Goal: Answer question/provide support

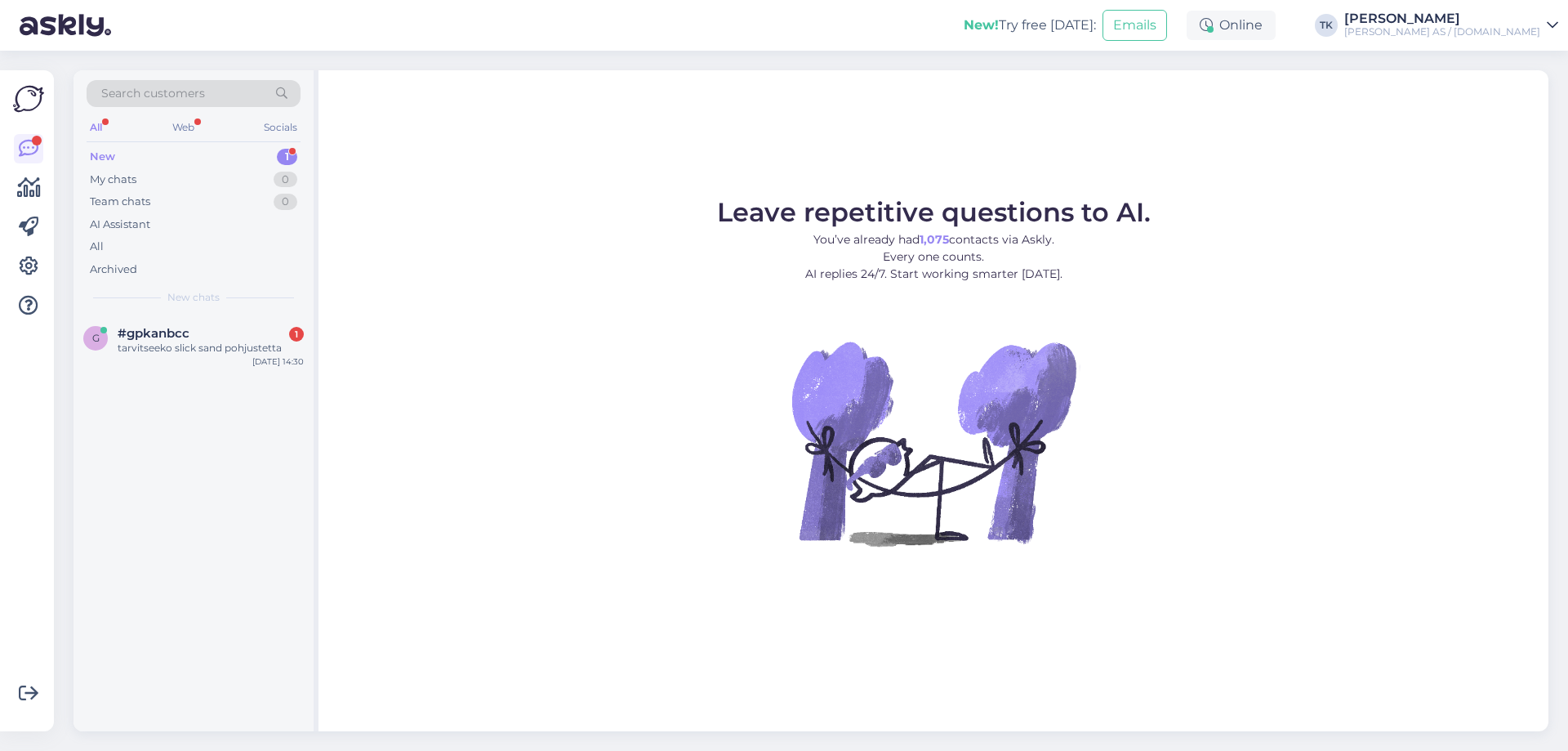
click at [130, 164] on div "New 1" at bounding box center [194, 157] width 214 height 23
click at [175, 344] on div "tarvitseeko slick sand pohjustetta" at bounding box center [211, 348] width 186 height 15
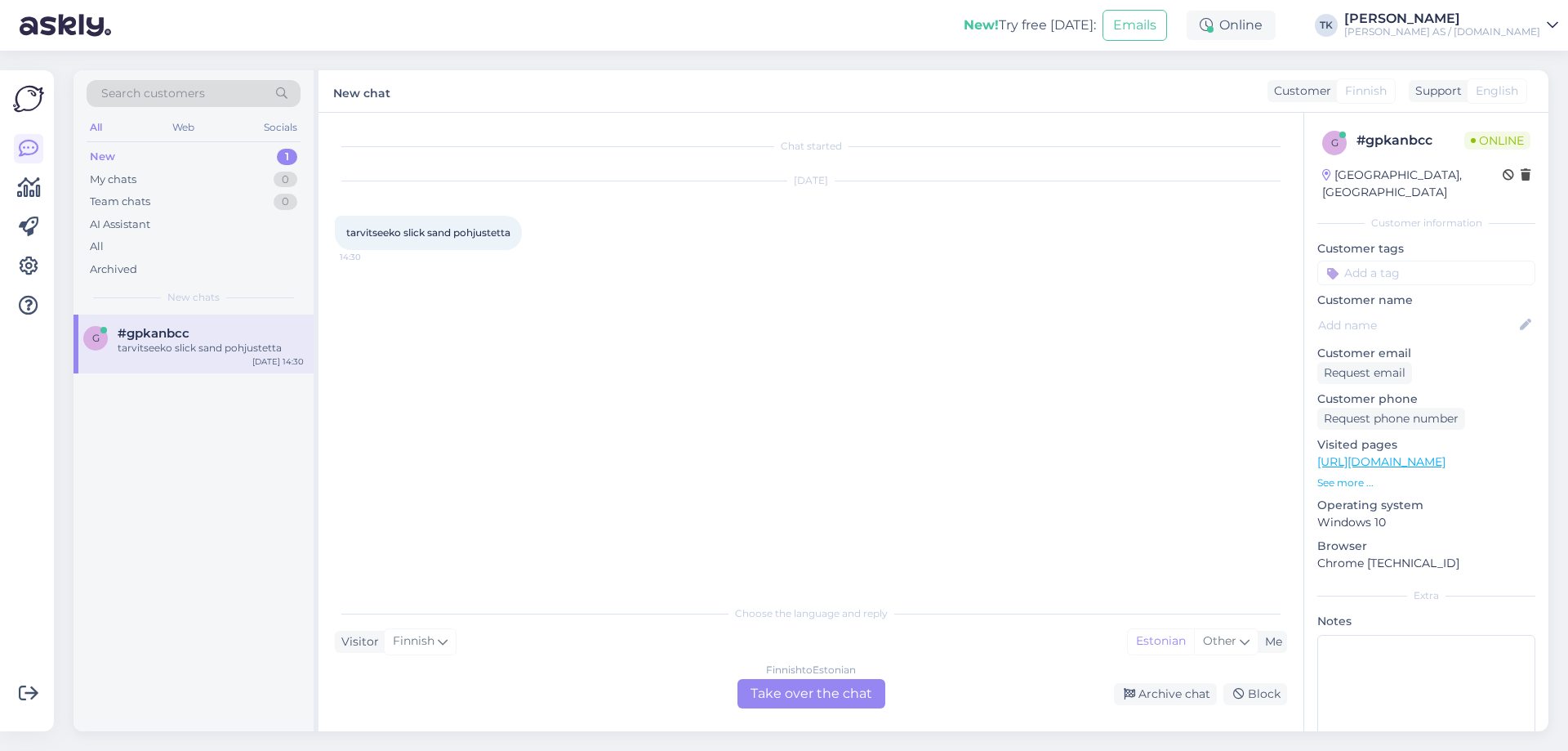
click at [809, 693] on div "Finnish to Estonian Take over the chat" at bounding box center [811, 693] width 147 height 29
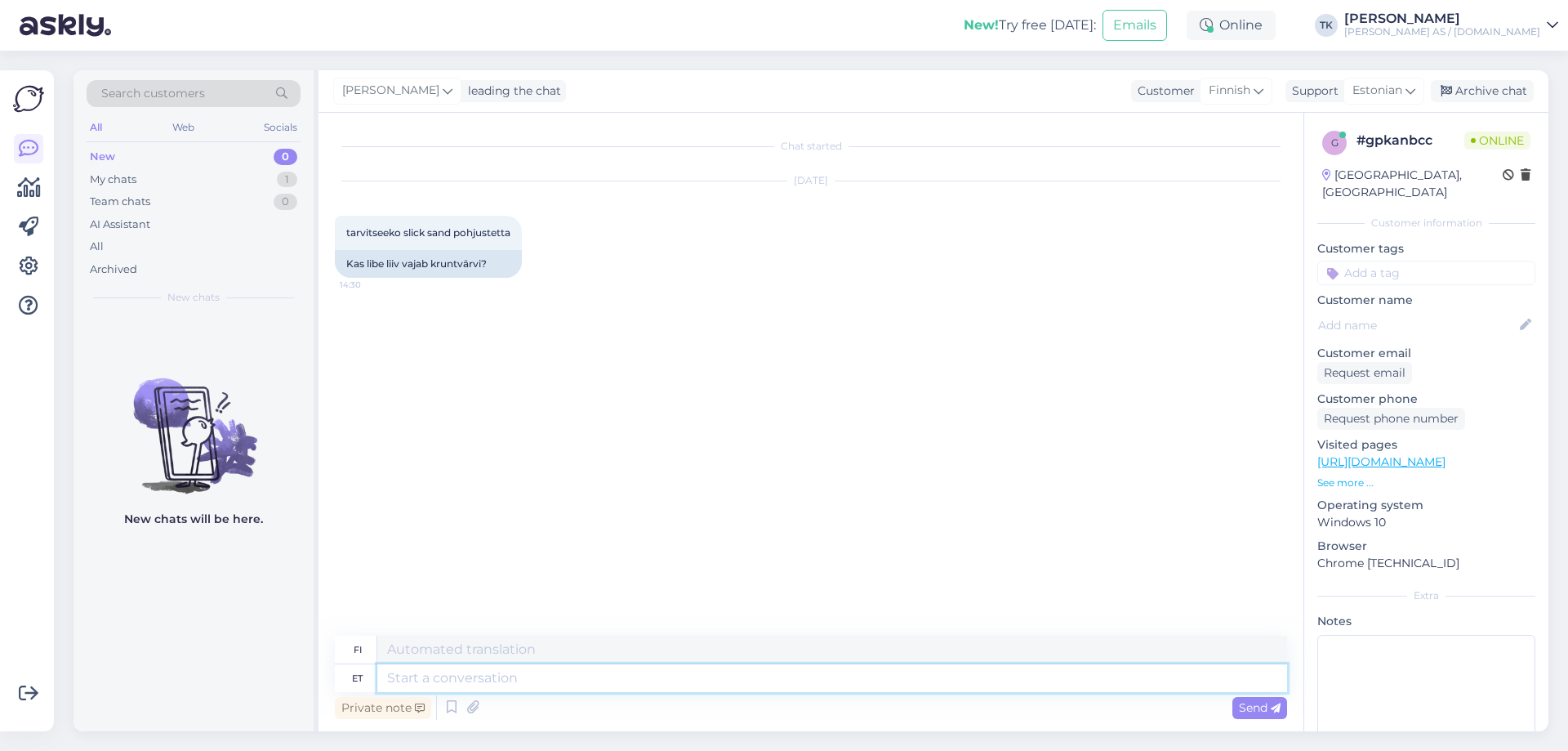
click at [415, 679] on textarea at bounding box center [832, 678] width 910 height 28
type textarea "Tere"
type textarea "Hei"
type textarea "Tere Jah v"
type textarea "Hei Kyllä"
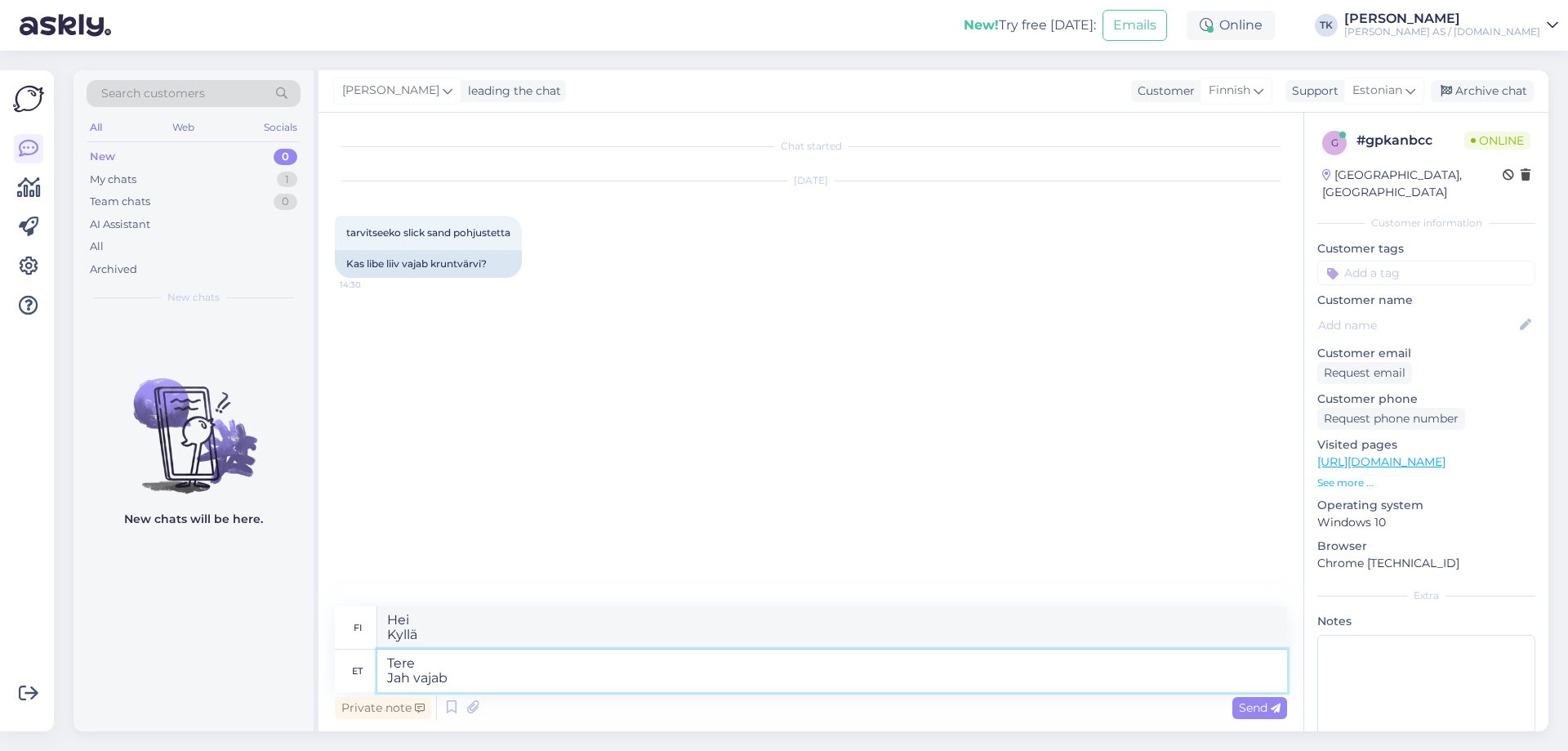
type textarea "Tere Jah vajab"
type textarea "Hei Kyllä tarvitsen"
type textarea "Tere Jah vajab ikka"
type textarea "Hei Kyllä tarvitaan vielä"
type textarea "Tere Jah vajab"
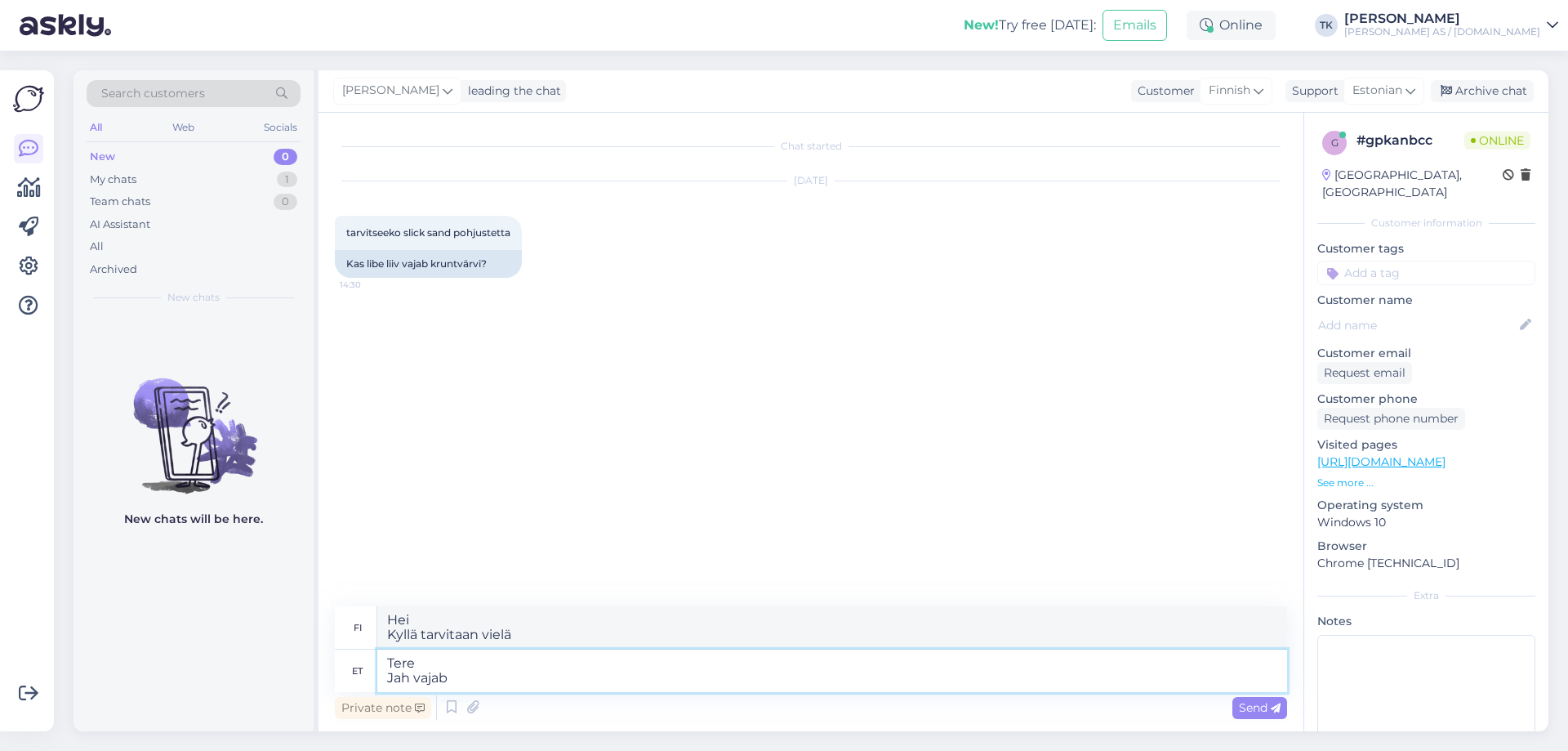
type textarea "Hei Kyllä tarvitsen"
type textarea "Tere Jah vajab"
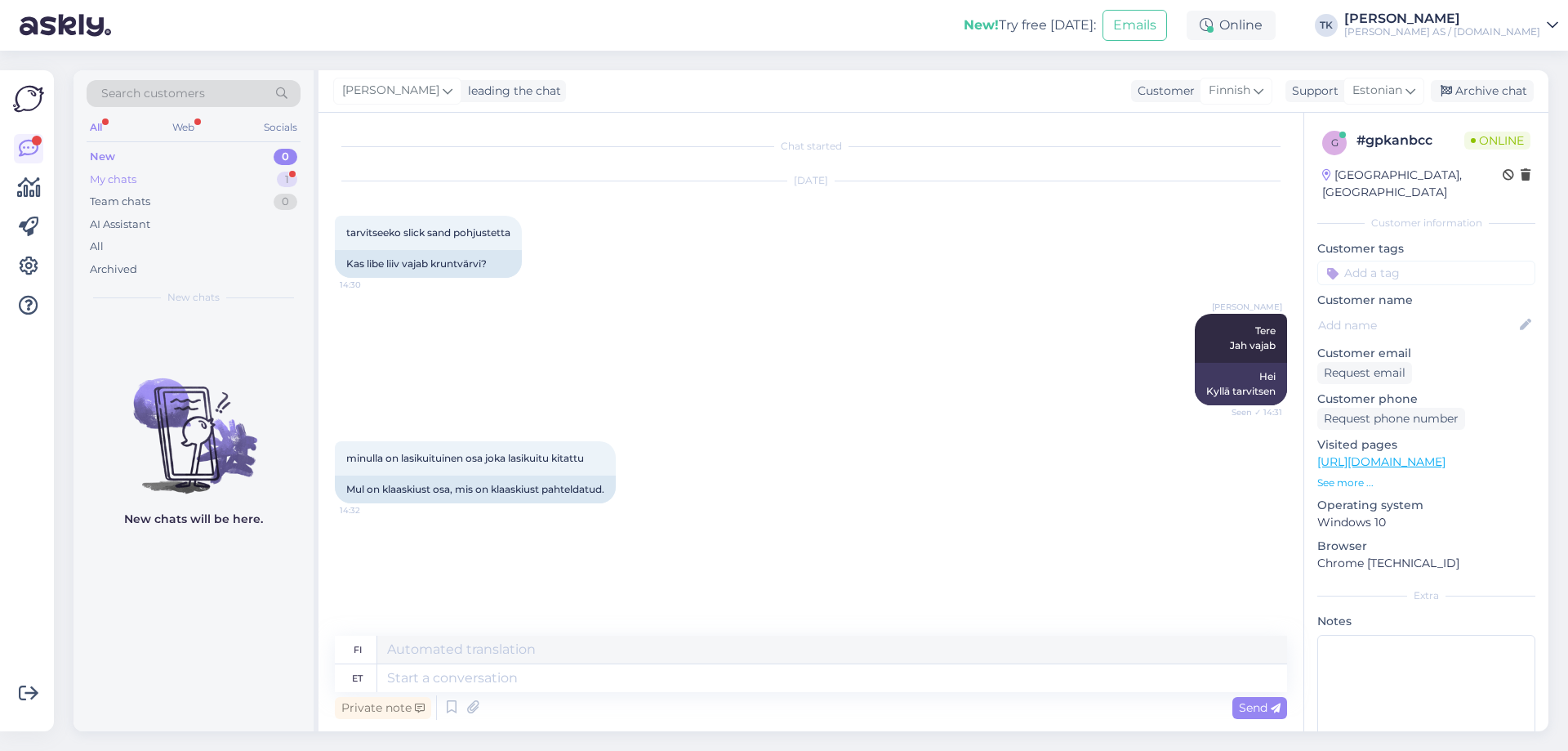
click at [111, 177] on div "My chats" at bounding box center [112, 179] width 47 height 17
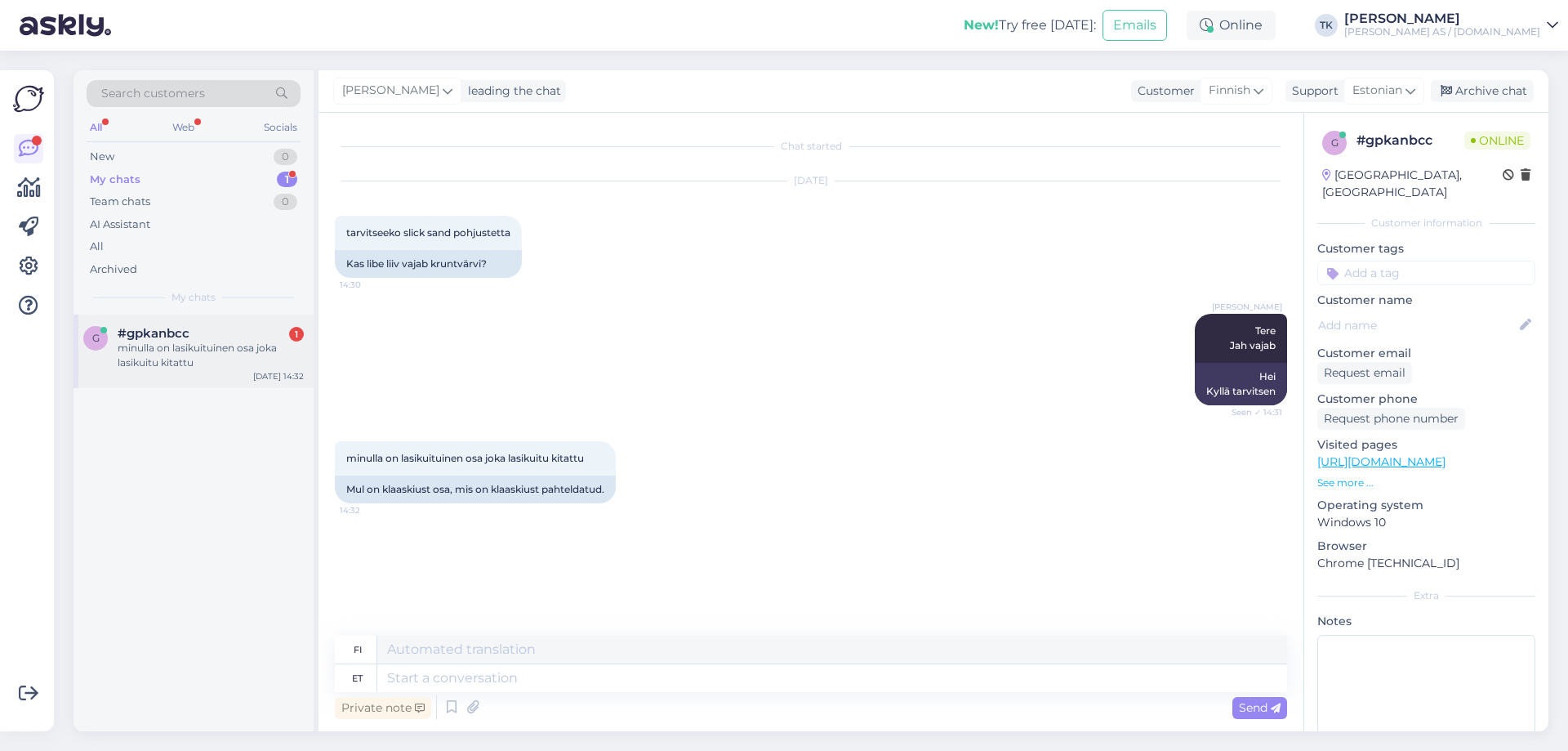
click at [135, 345] on div "minulla on lasikuituinen osa joka lasikuitu kitattu" at bounding box center [211, 355] width 186 height 29
click at [417, 680] on textarea at bounding box center [832, 678] width 910 height 28
type textarea "Jah"
type textarea "Kyllä"
type textarea "[PERSON_NAME]"
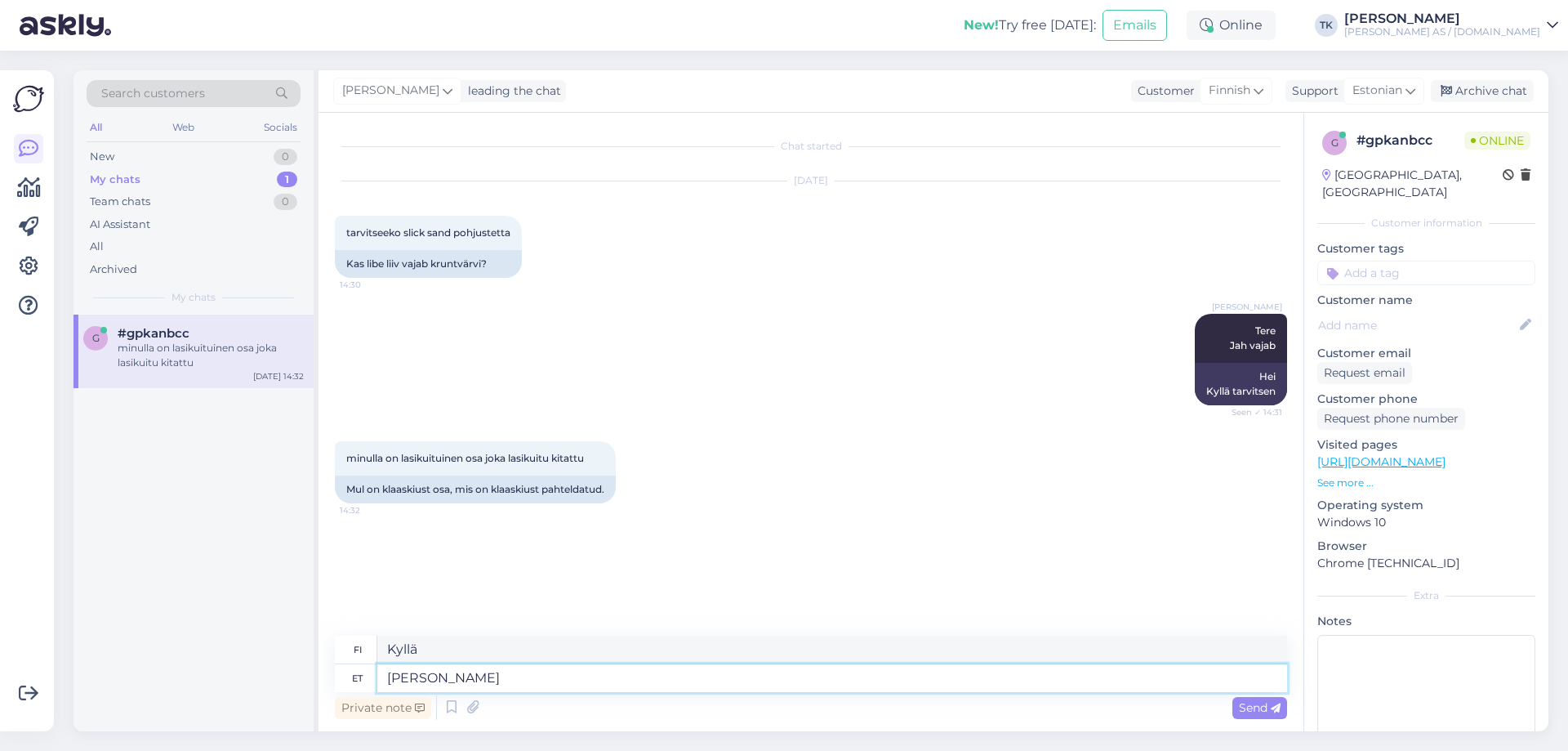
type textarea "Kyllä, Sli"
type textarea "[PERSON_NAME]"
type textarea "Kyllä Slick"
type textarea "[PERSON_NAME]"
type textarea "Kyllä, [PERSON_NAME]"
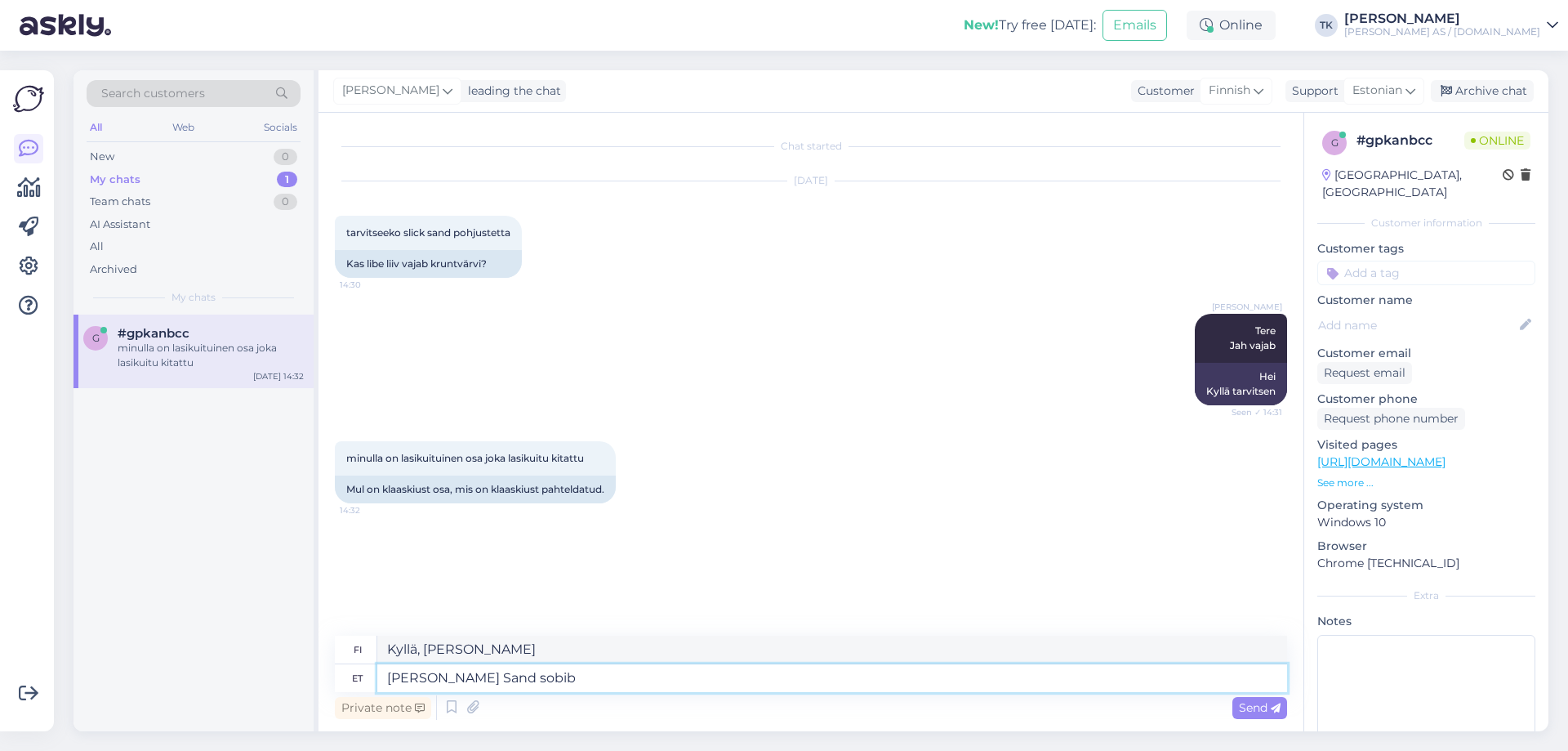
type textarea "[PERSON_NAME] Sand sobib"
type textarea "Kyllä, Slick Sand sopii"
type textarea "Jah Slick Sand sobib sinna p"
type textarea "Kyllä, Slick Sand sopii sinne."
type textarea "Jah Slick Sand sobib sinna [PERSON_NAME]"
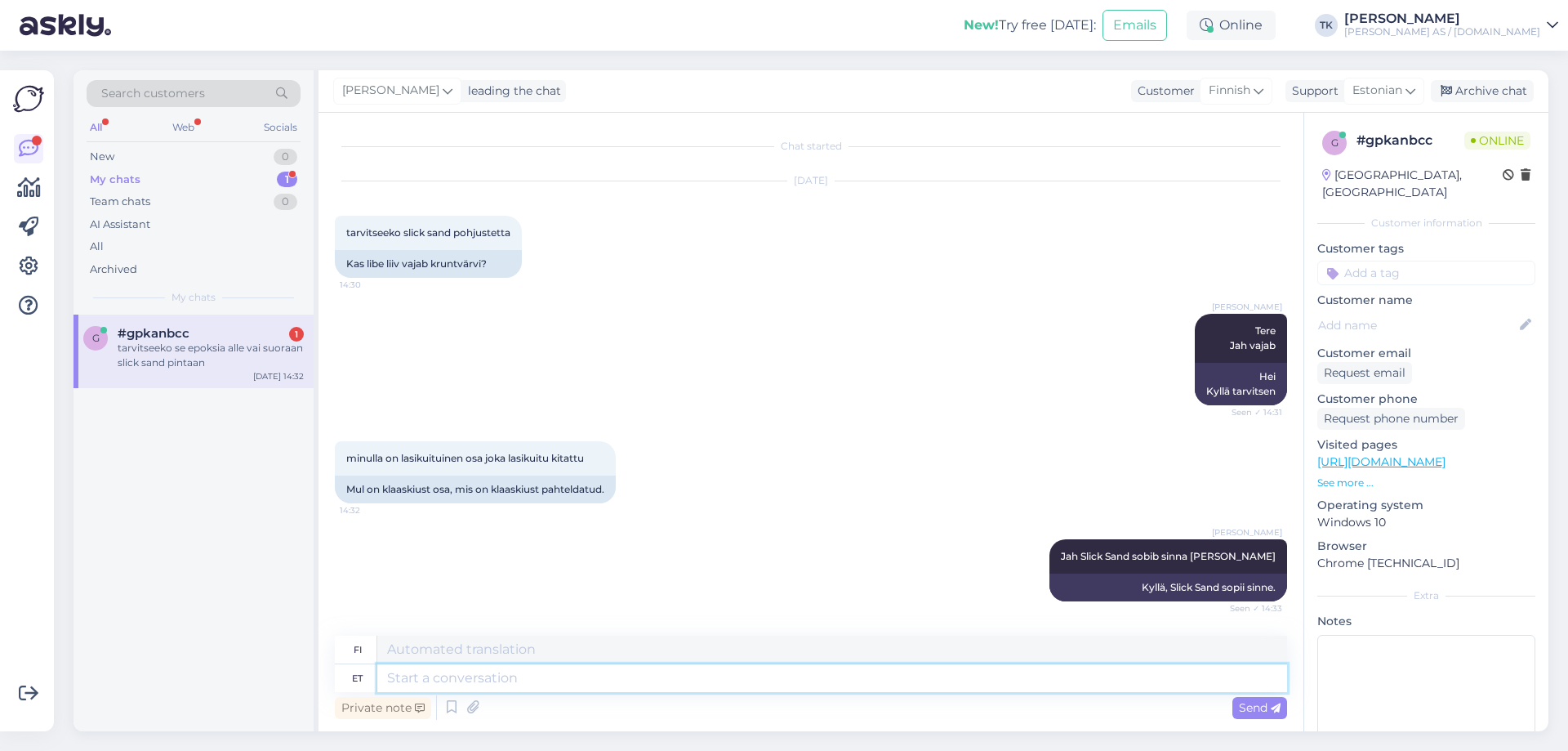
scroll to position [97, 0]
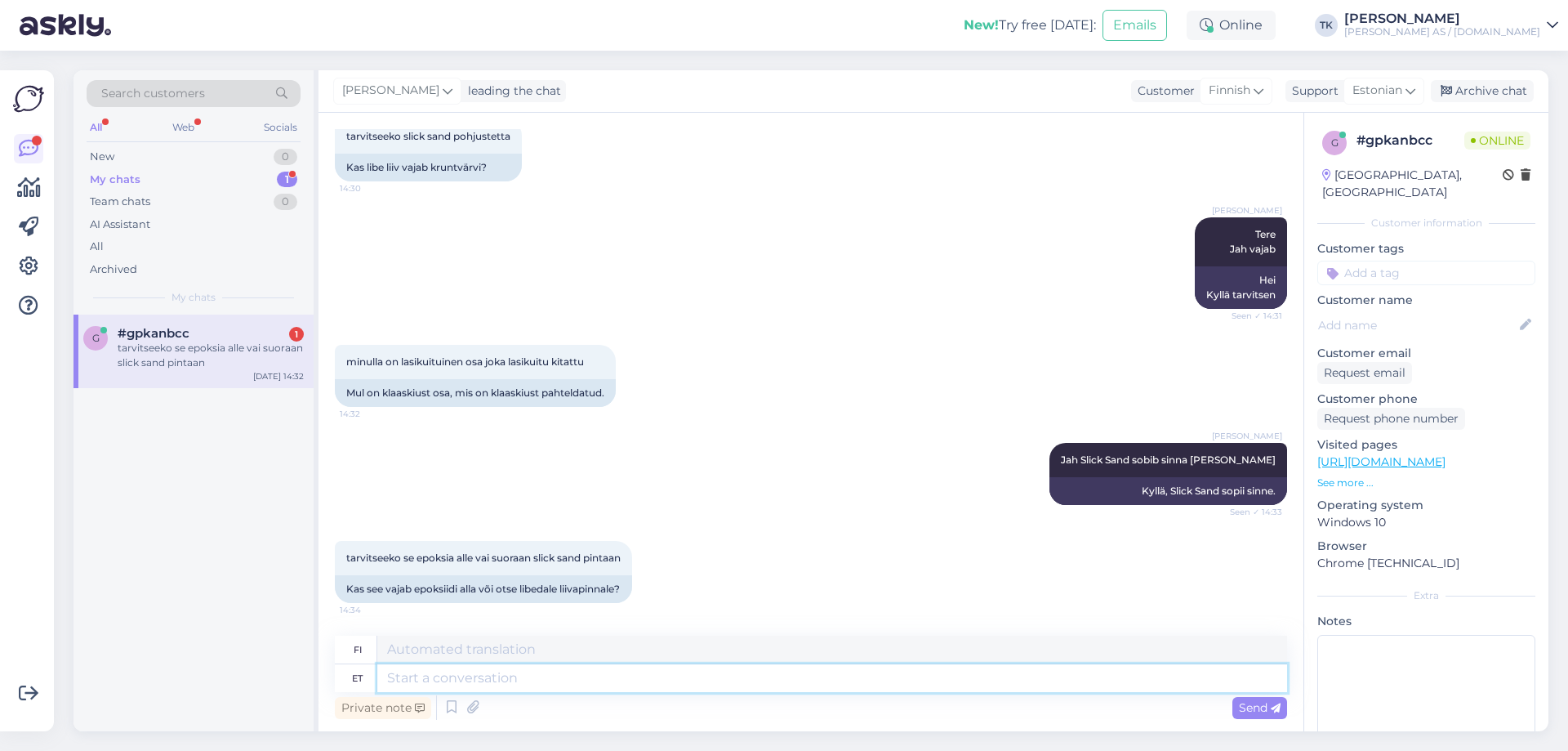
click at [411, 680] on textarea at bounding box center [832, 678] width 910 height 28
type textarea "Võ"
type textarea "V"
type textarea "Võib"
type textarea "Voi"
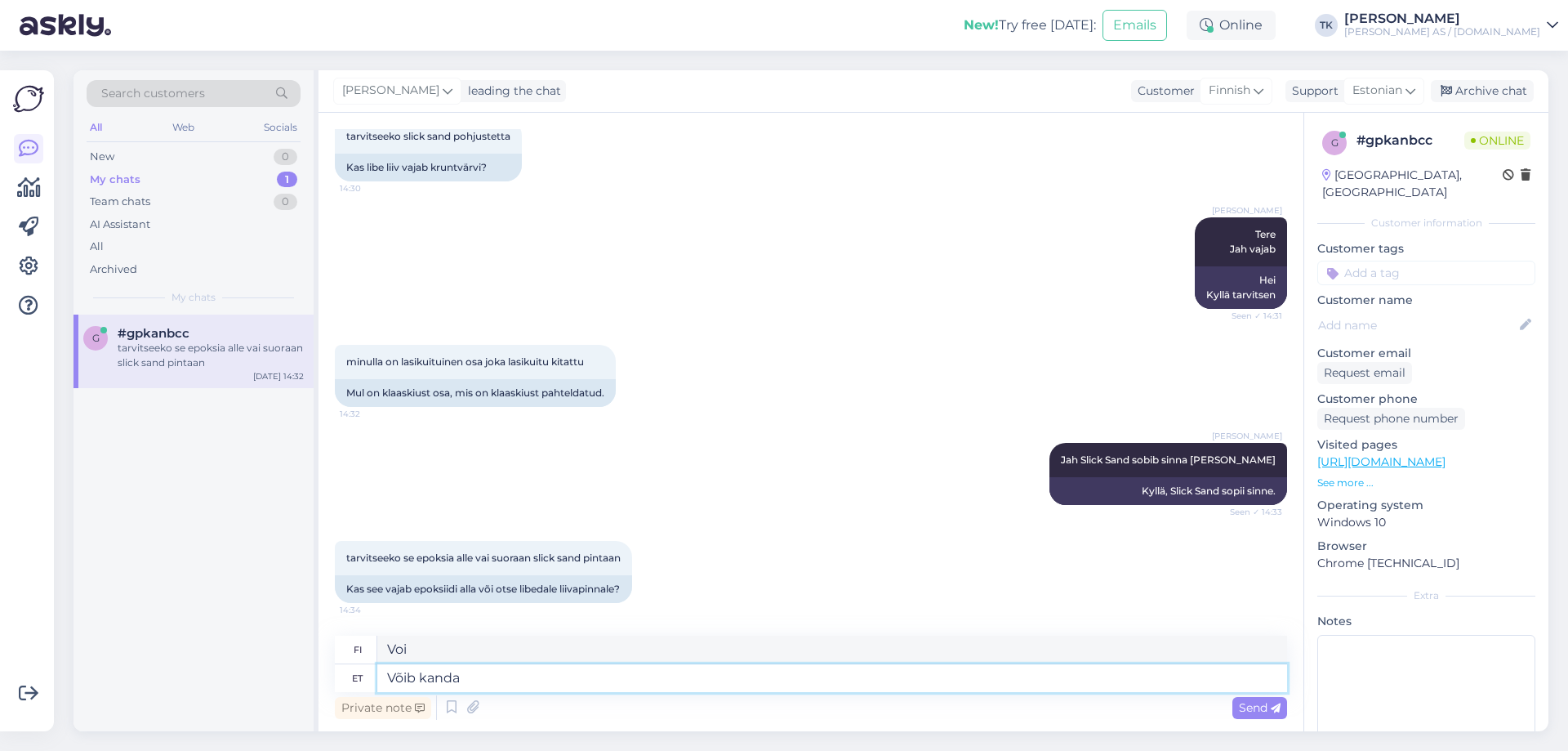
type textarea "Võib kanda"
type textarea "Voidaan käyttää"
type textarea "Võib kanda ka"
type textarea "Voidaan myös käyttää"
type textarea "Võib kanda [PERSON_NAME]"
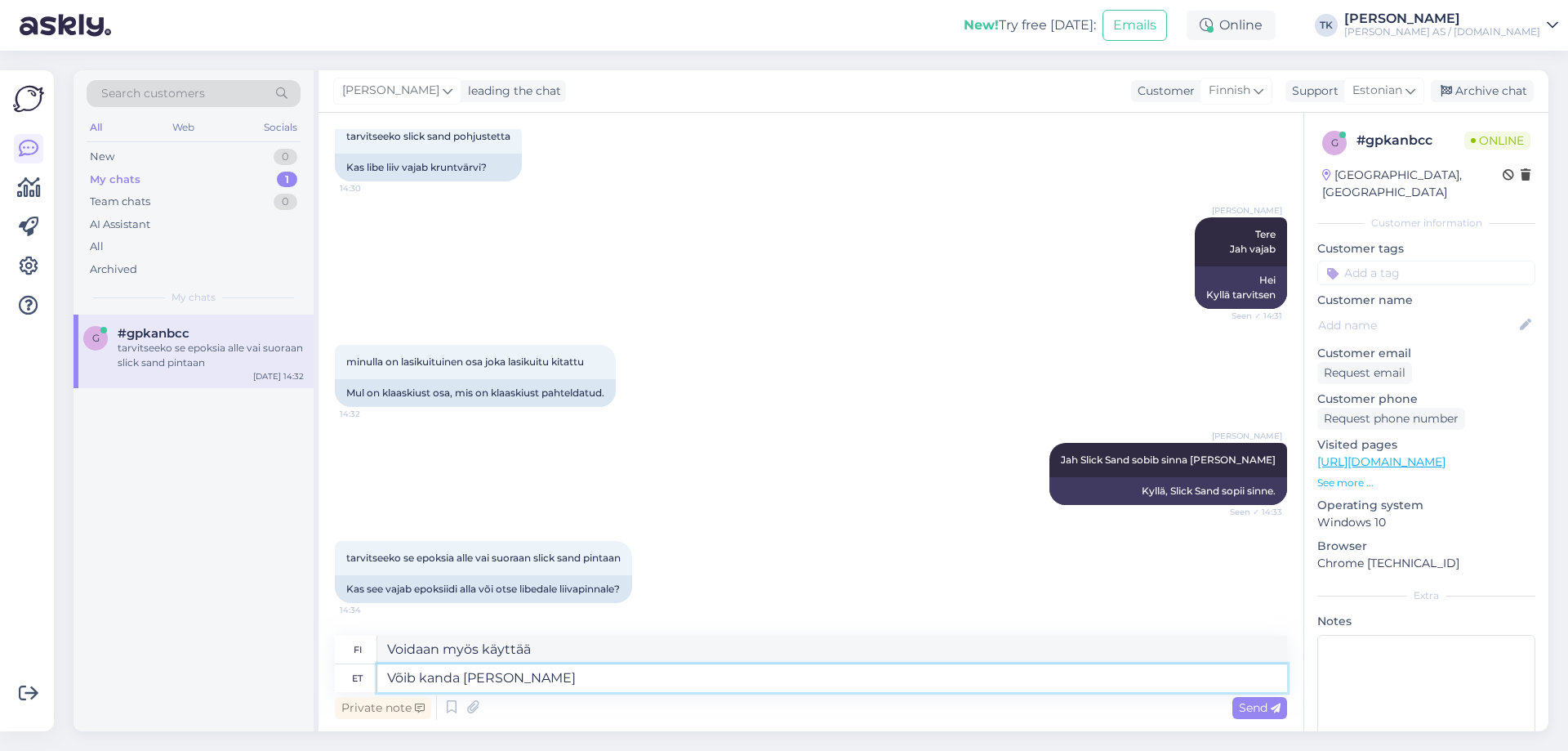
type textarea "Voidaan käyttää myös Slick-muodossa"
type textarea "Võib kanda ka [PERSON_NAME]"
type textarea "[PERSON_NAME] käyttää myös [PERSON_NAME] kanssa"
type textarea "Võib kanda [PERSON_NAME] [PERSON_NAME] s"
type textarea "Voidaan levittää myös suoraan Slick Sandille"
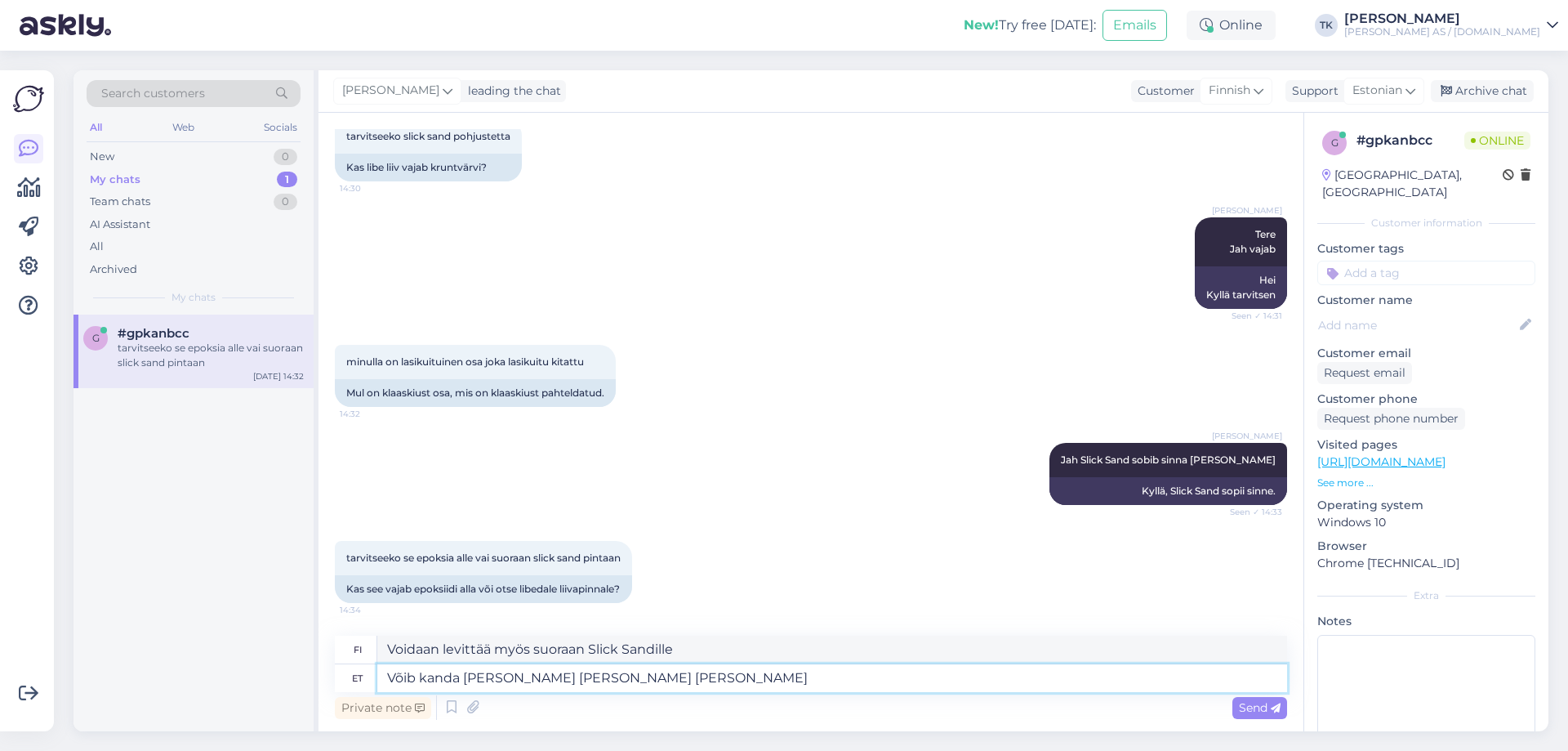
type textarea "Võib kanda [PERSON_NAME] [PERSON_NAME] [PERSON_NAME]"
type textarea "[PERSON_NAME] myös levittää Slick Sandia suoraan siihen."
type textarea "Võib kanda [PERSON_NAME] [PERSON_NAME] [PERSON_NAME] [PERSON_NAME]"
type textarea "[PERSON_NAME] myös levittää Slick Sandia suoraan päälle."
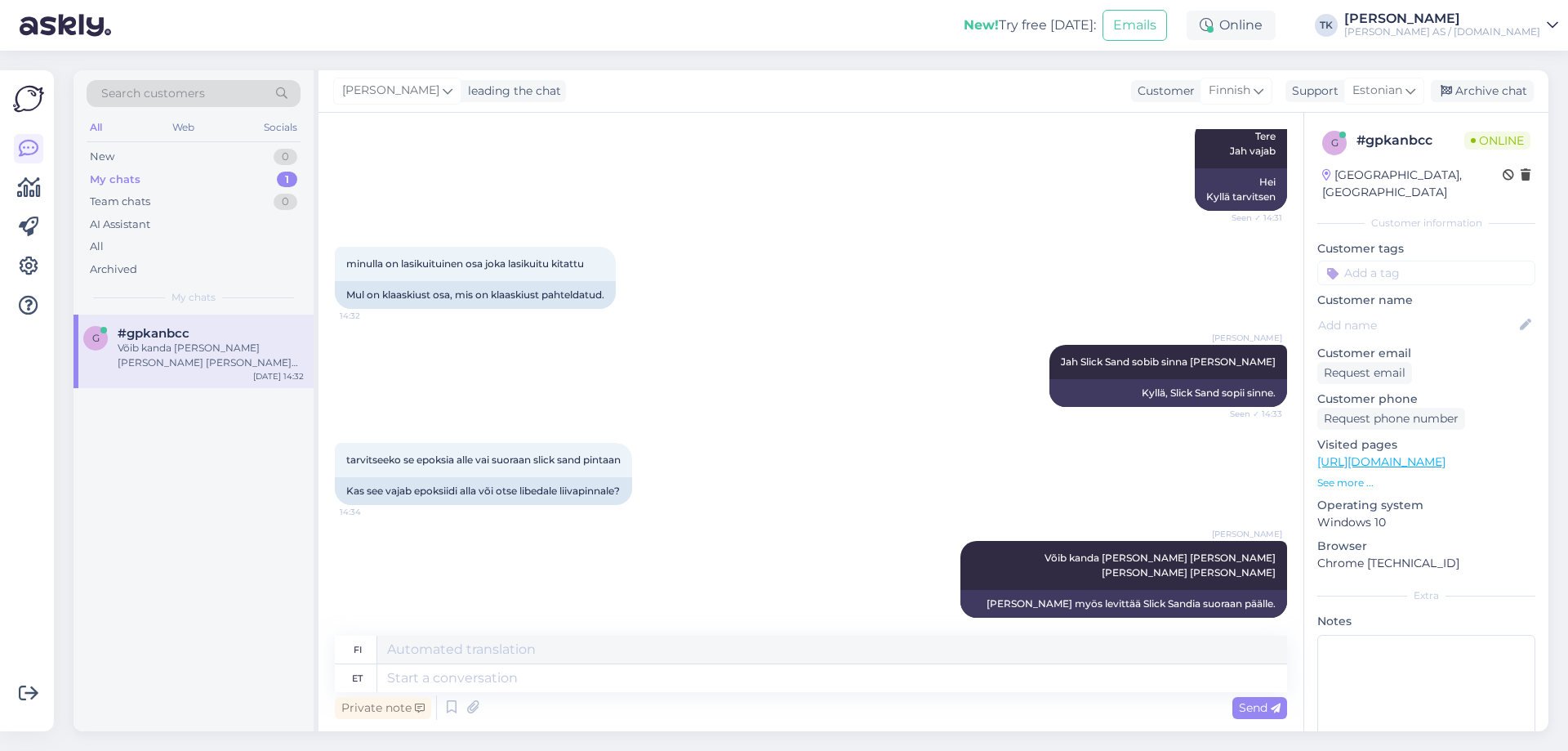
click at [1350, 475] on p "See more ..." at bounding box center [1426, 482] width 218 height 15
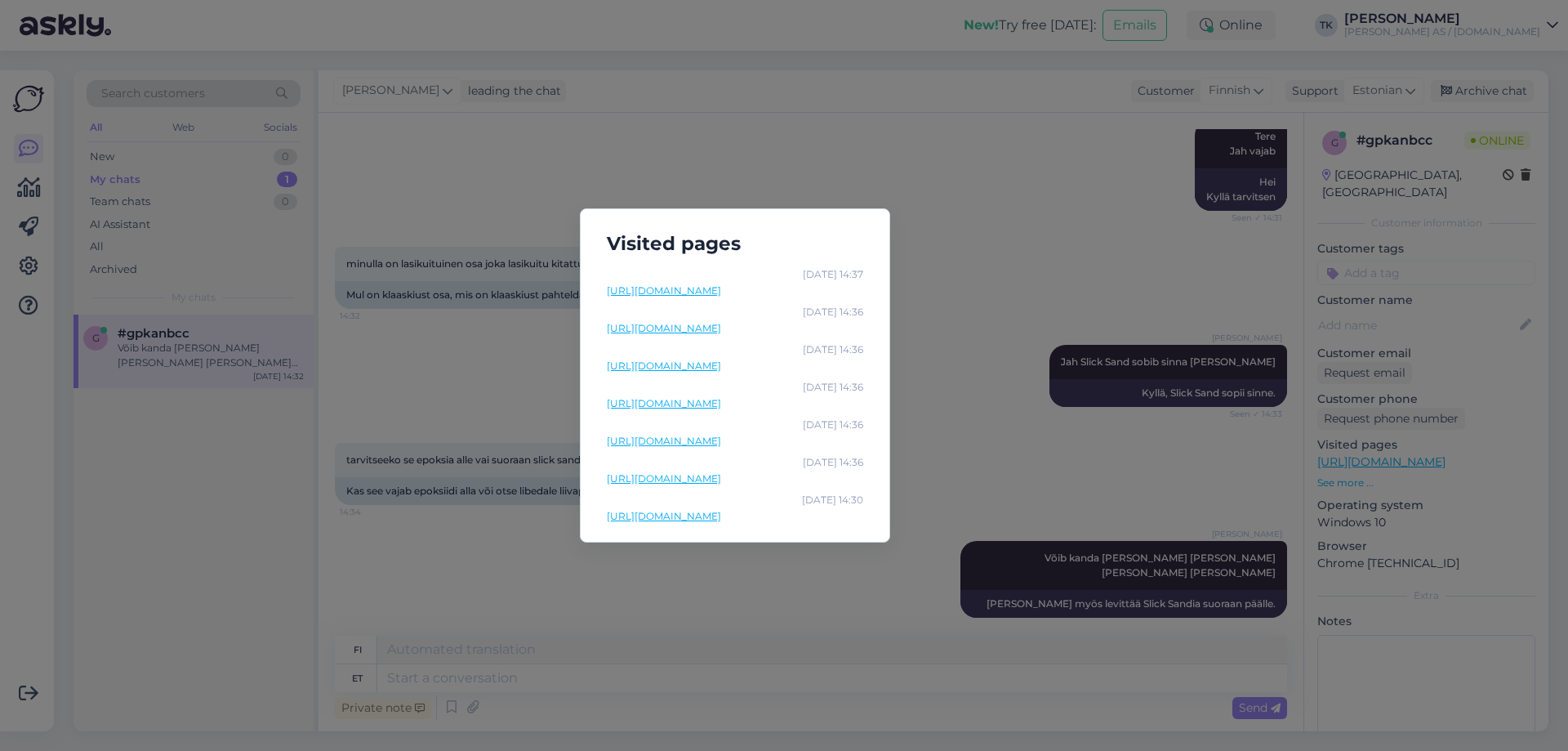
click at [777, 516] on link "[URL][DOMAIN_NAME]" at bounding box center [735, 516] width 256 height 15
click at [752, 480] on link "[URL][DOMAIN_NAME]" at bounding box center [735, 479] width 256 height 15
click at [959, 143] on div "Visited pages [DATE] 14:37 [URL][DOMAIN_NAME] [DATE] 14:36 [URL][DOMAIN_NAME] […" at bounding box center [784, 375] width 1568 height 751
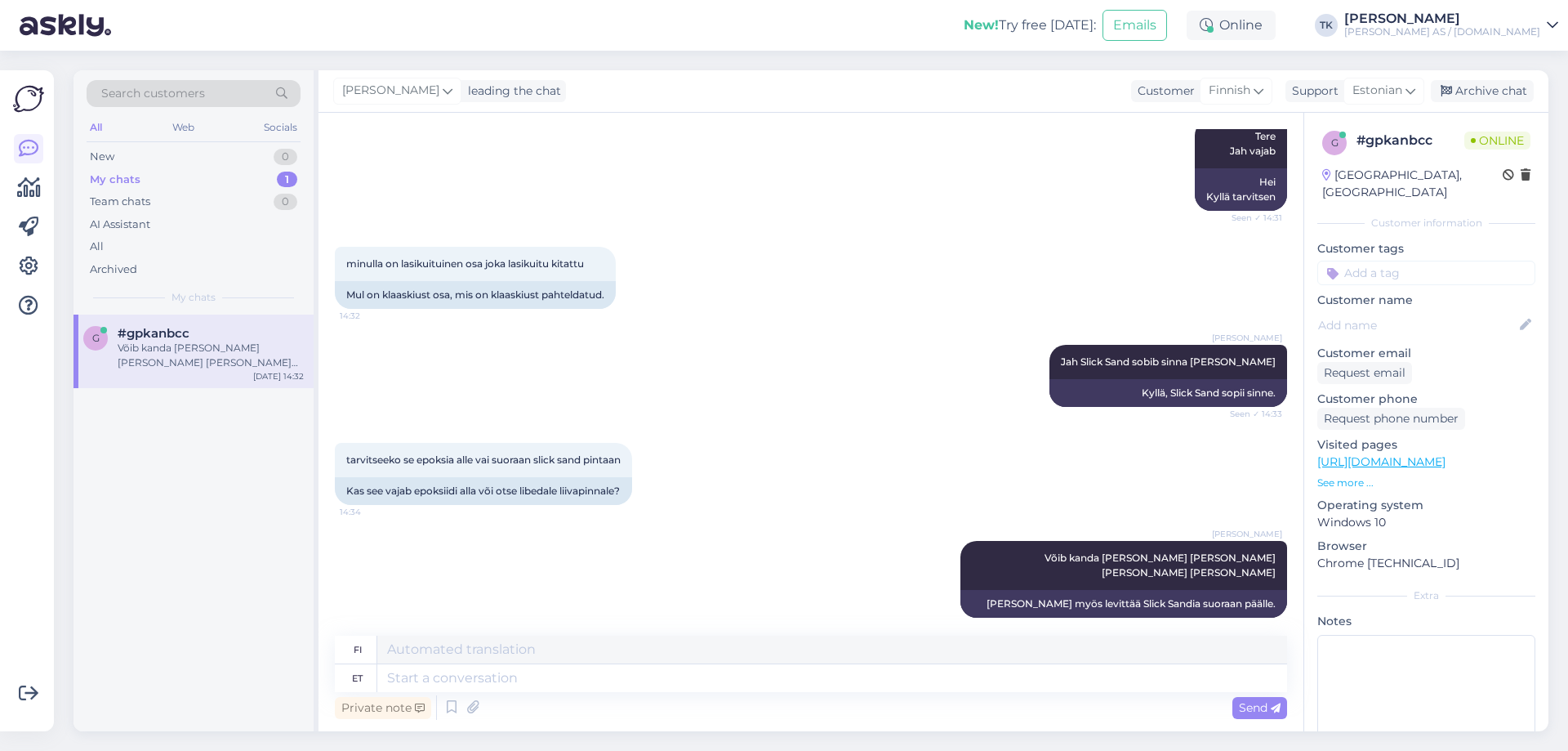
click at [193, 339] on div "#gpkanbcc" at bounding box center [211, 333] width 186 height 15
click at [137, 202] on div "Team chats" at bounding box center [119, 201] width 61 height 17
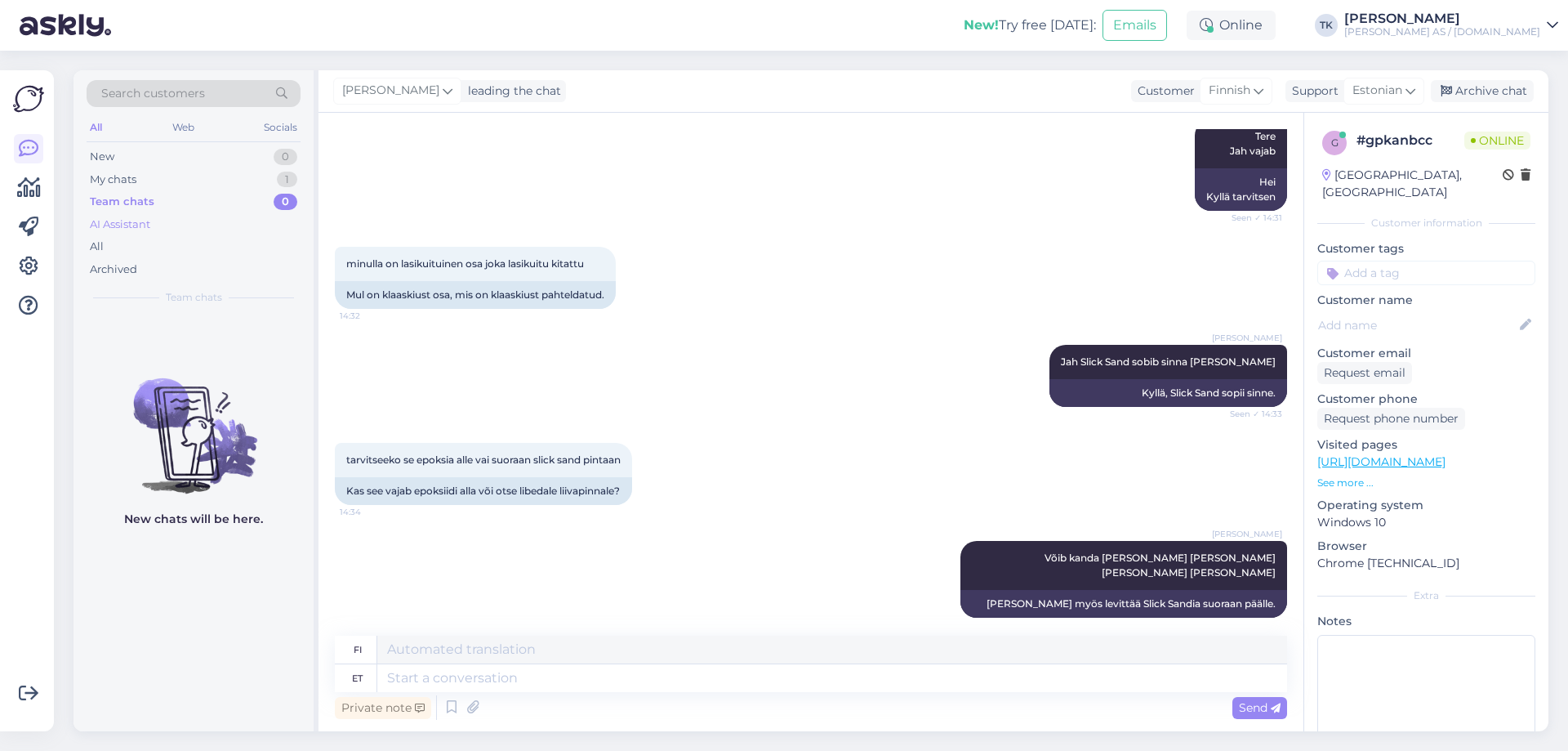
click at [123, 228] on div "AI Assistant" at bounding box center [119, 224] width 61 height 17
click at [85, 249] on div "Search customers All Web Socials New 0 My chats 1 Team chats 0 AI Assistant All…" at bounding box center [193, 192] width 240 height 244
click at [96, 247] on div "All" at bounding box center [97, 247] width 14 height 17
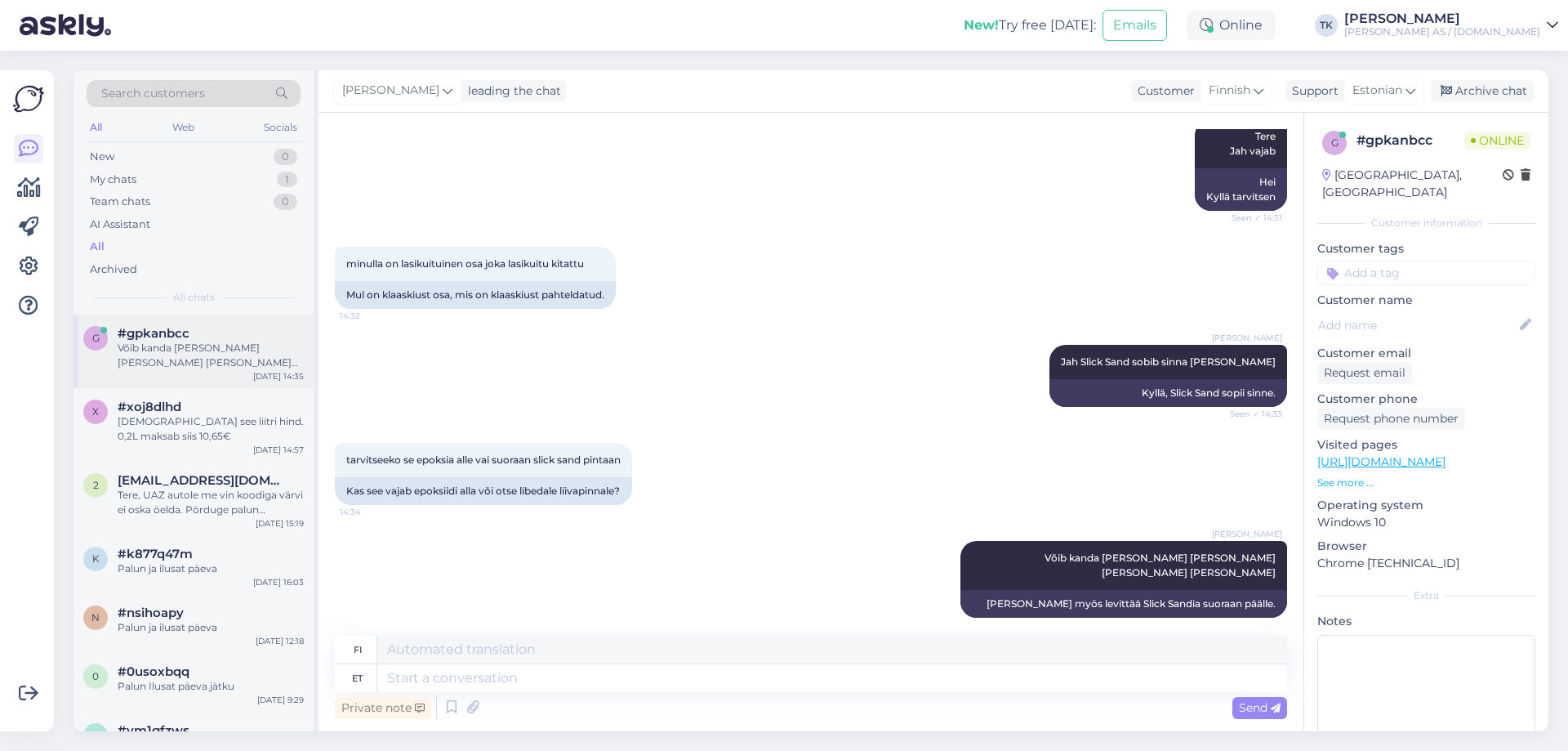
scroll to position [245, 0]
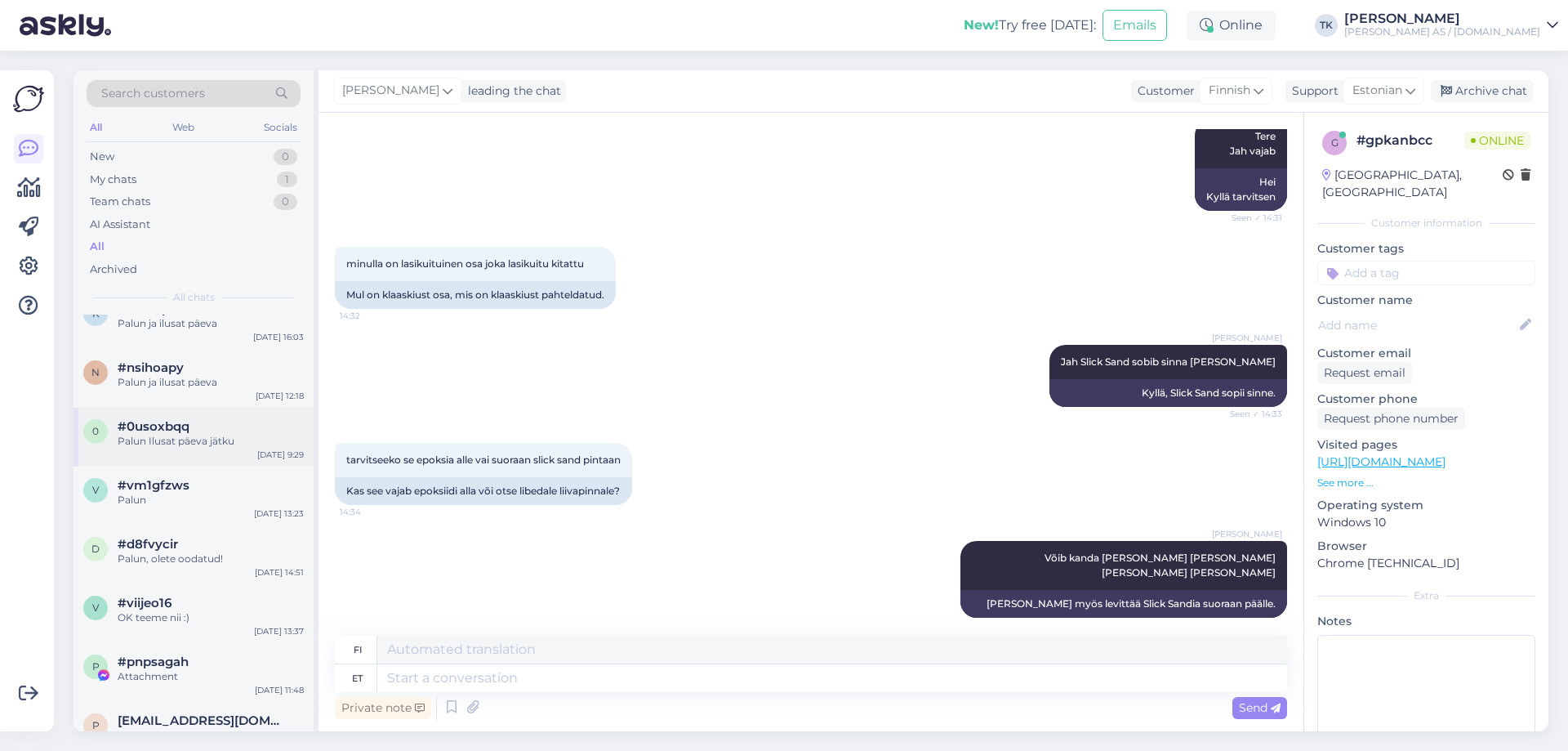
click at [204, 435] on div "Palun Ilusat päeva jätku" at bounding box center [211, 441] width 186 height 15
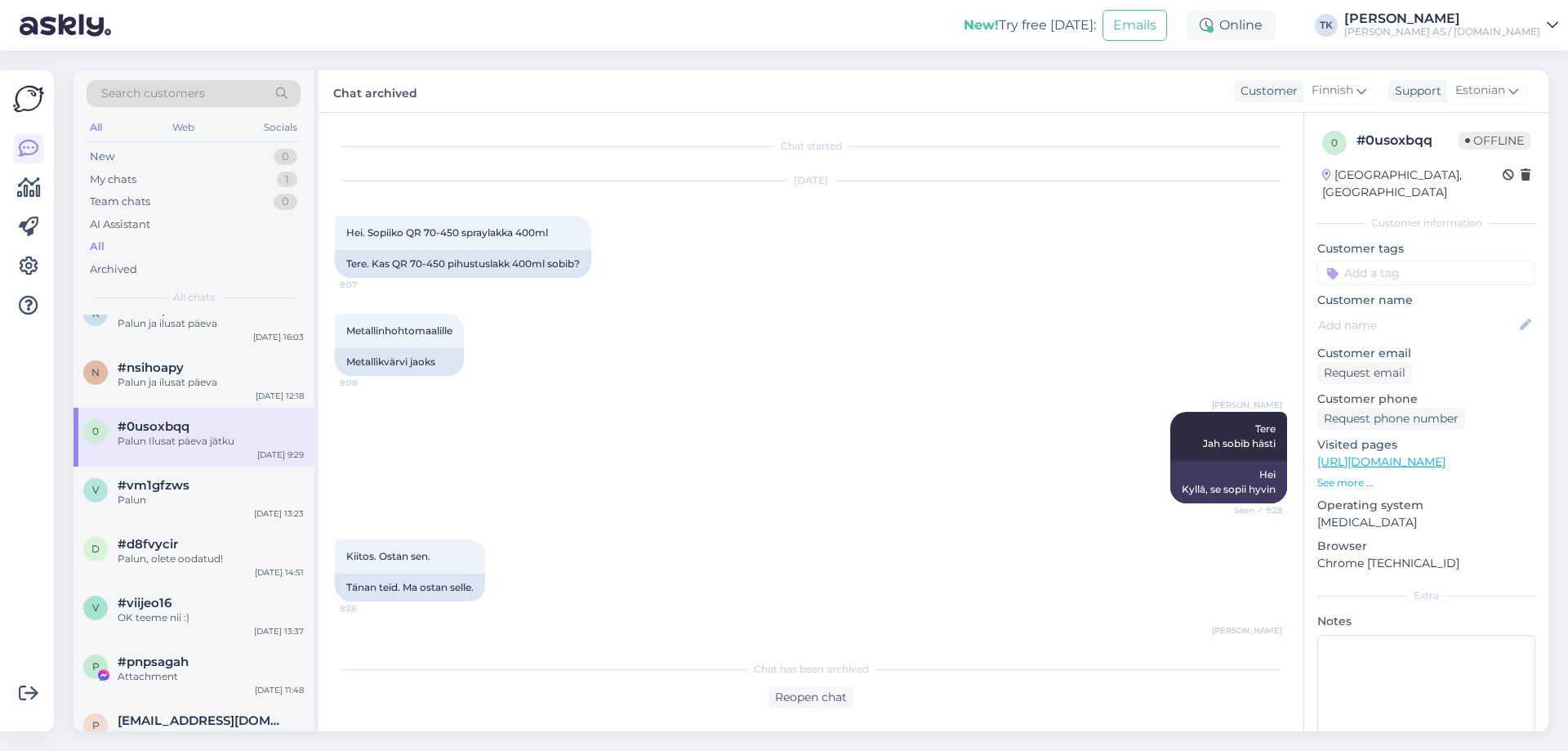
scroll to position [110, 0]
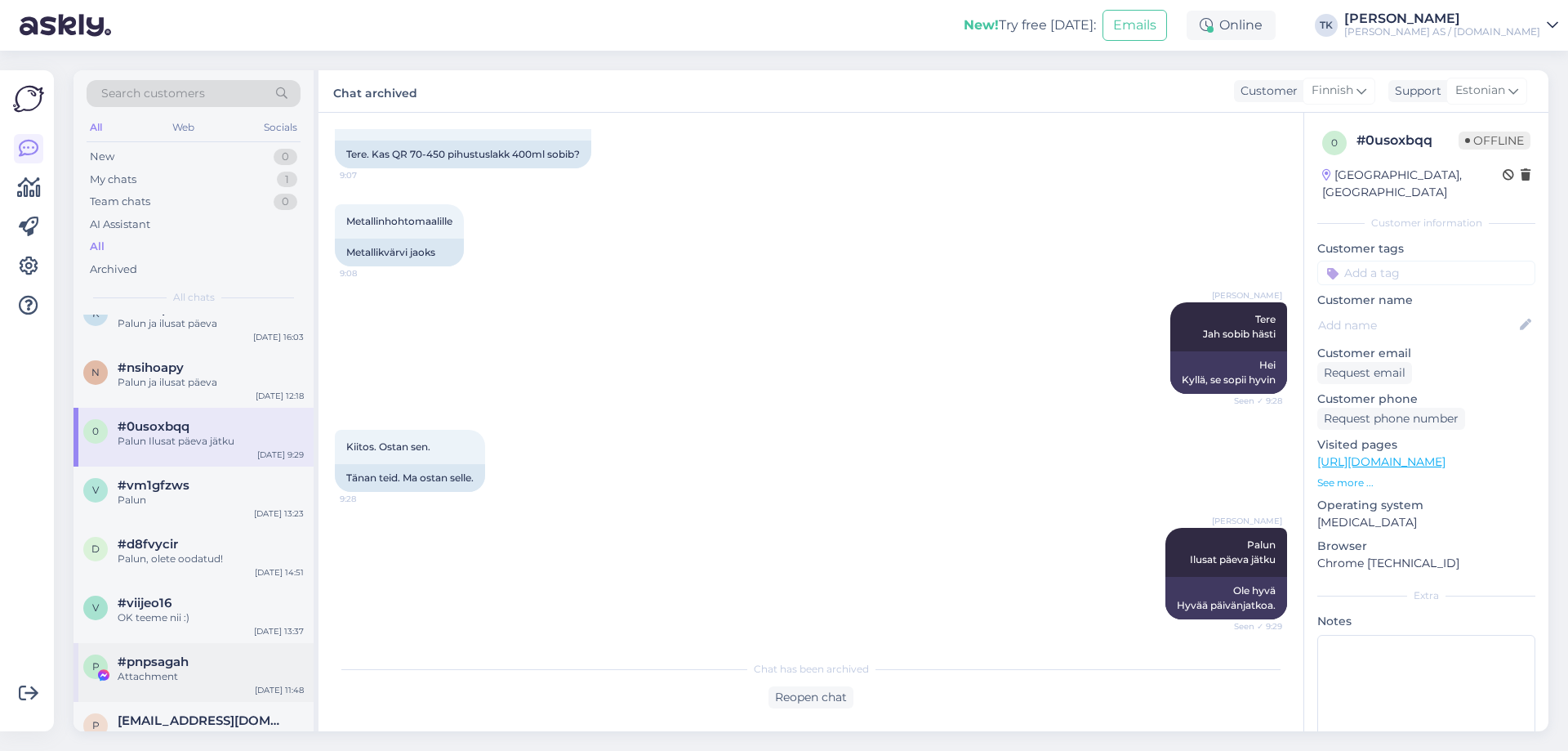
click at [134, 663] on span "#pnpsagah" at bounding box center [153, 661] width 71 height 15
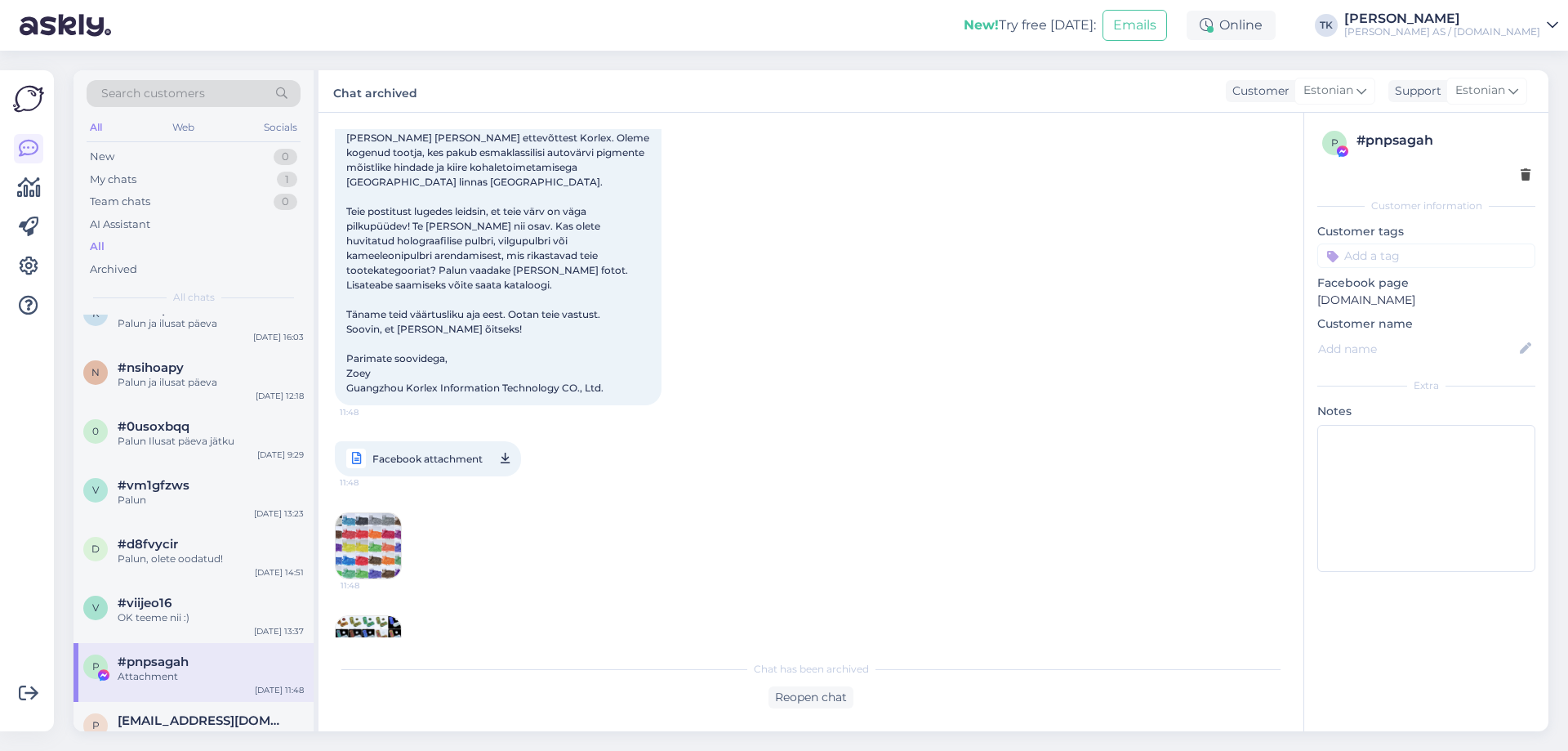
scroll to position [379, 0]
